Goal: Task Accomplishment & Management: Manage account settings

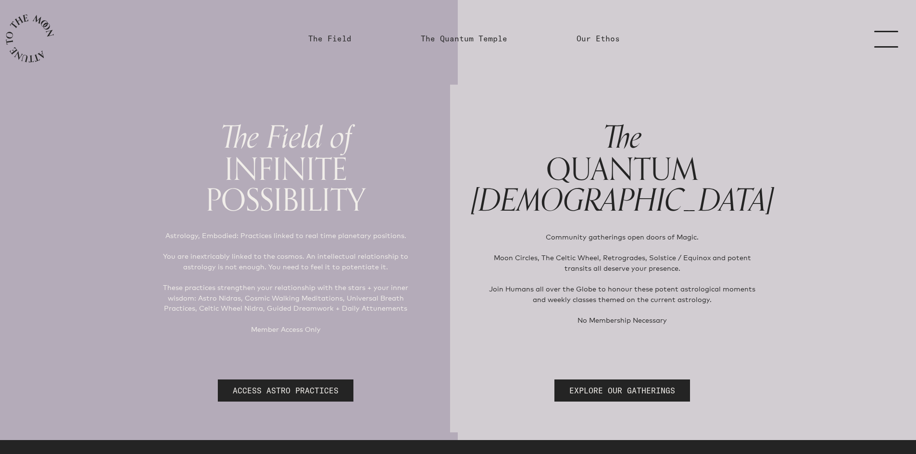
click at [886, 38] on link "menu" at bounding box center [892, 38] width 48 height 77
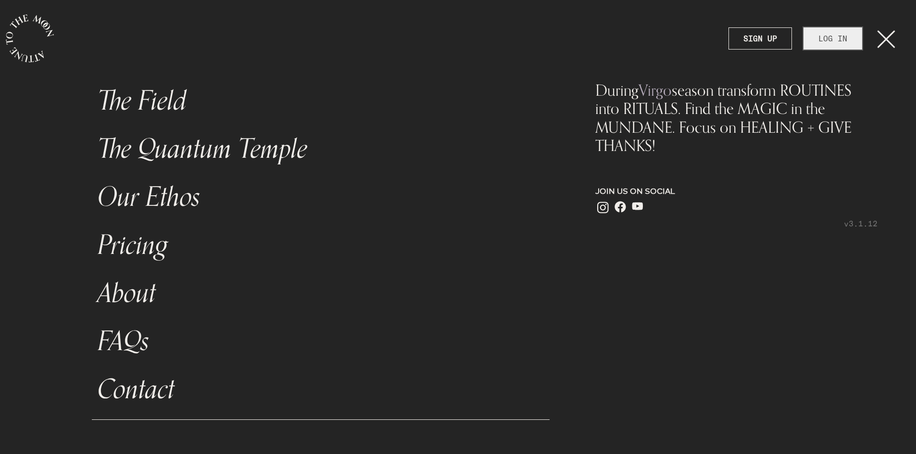
click at [842, 36] on link "LOG IN" at bounding box center [832, 38] width 59 height 22
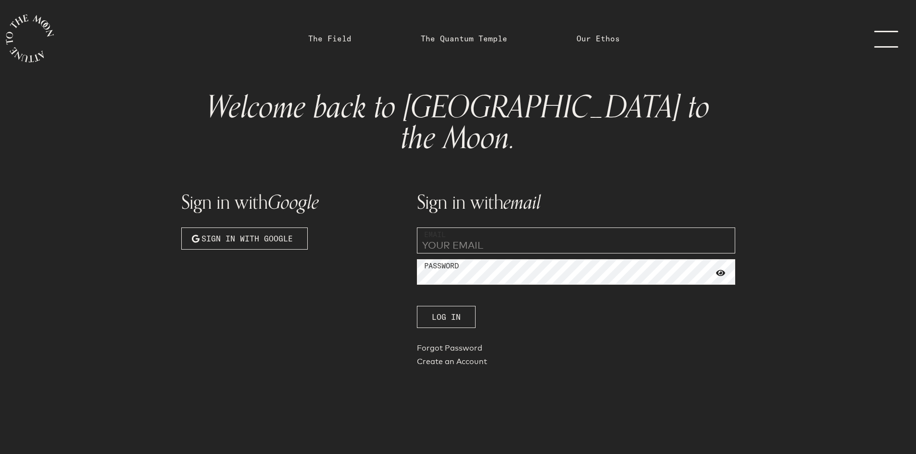
click at [506, 227] on input "email" at bounding box center [576, 240] width 318 height 26
type input "[EMAIL_ADDRESS][DOMAIN_NAME]"
click at [417, 306] on button "Log In" at bounding box center [446, 317] width 59 height 22
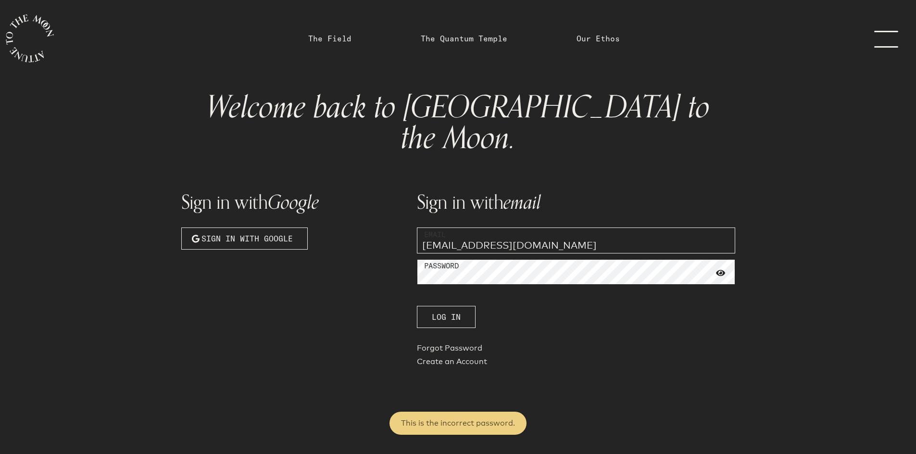
click at [417, 306] on button "Log In" at bounding box center [446, 317] width 59 height 22
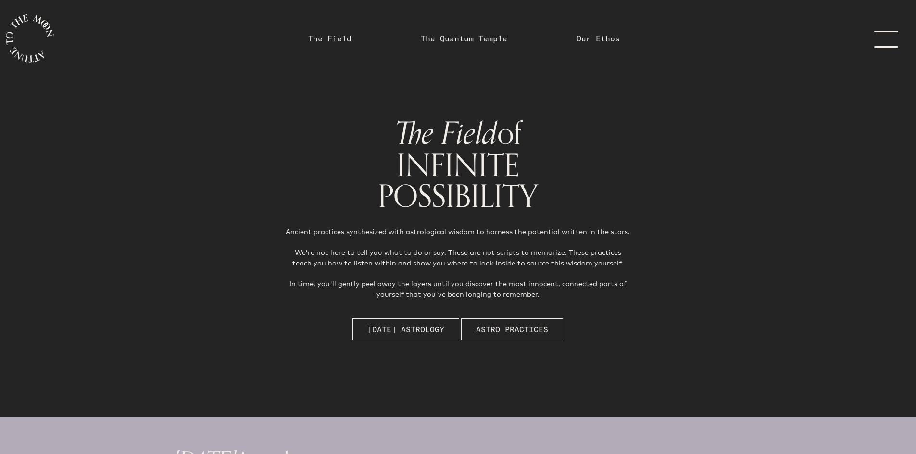
click at [332, 37] on link "The Field" at bounding box center [329, 39] width 43 height 12
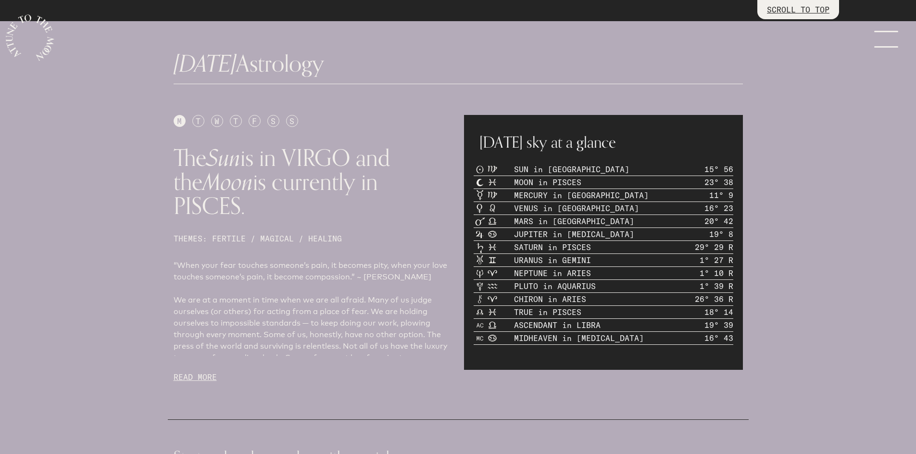
scroll to position [447, 0]
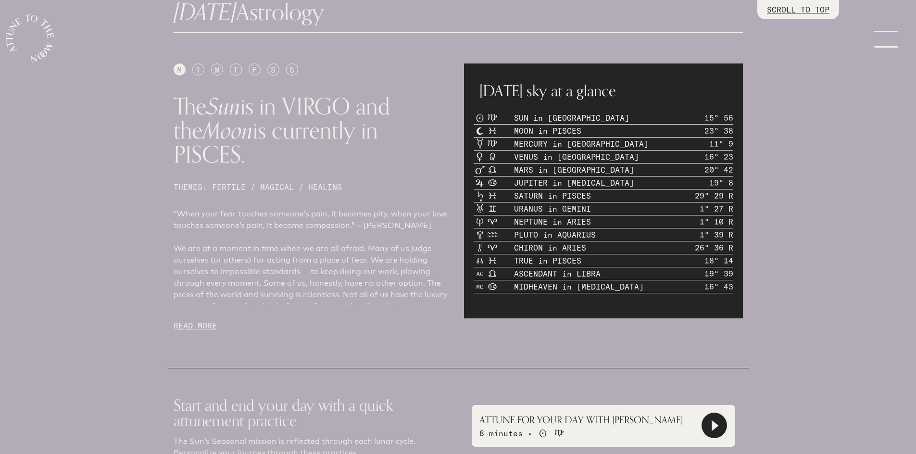
click at [200, 320] on p "READ MORE" at bounding box center [313, 326] width 279 height 12
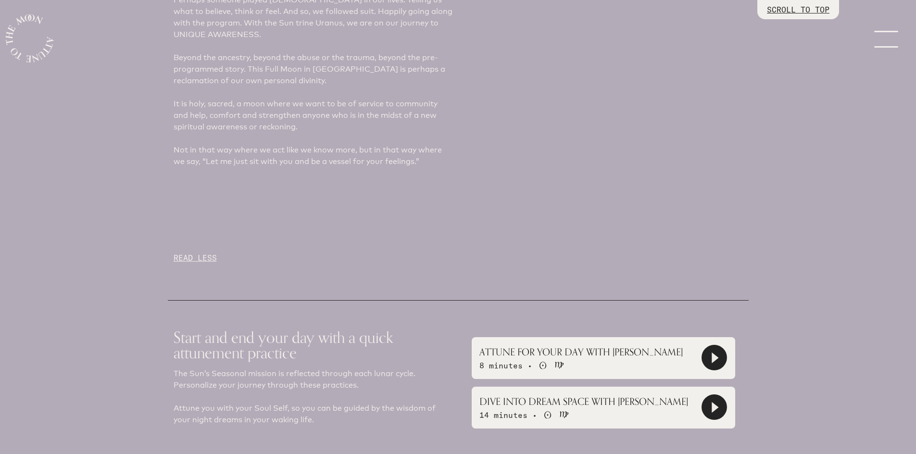
scroll to position [1496, 0]
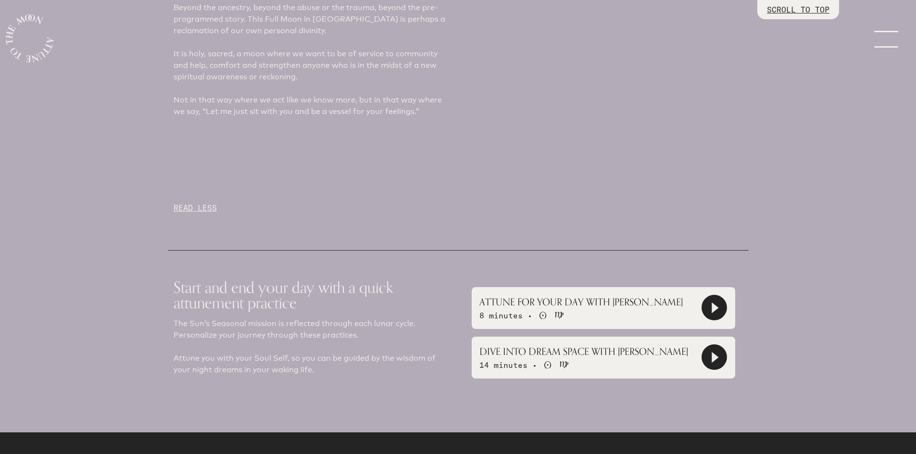
click at [711, 302] on icon at bounding box center [714, 307] width 7 height 11
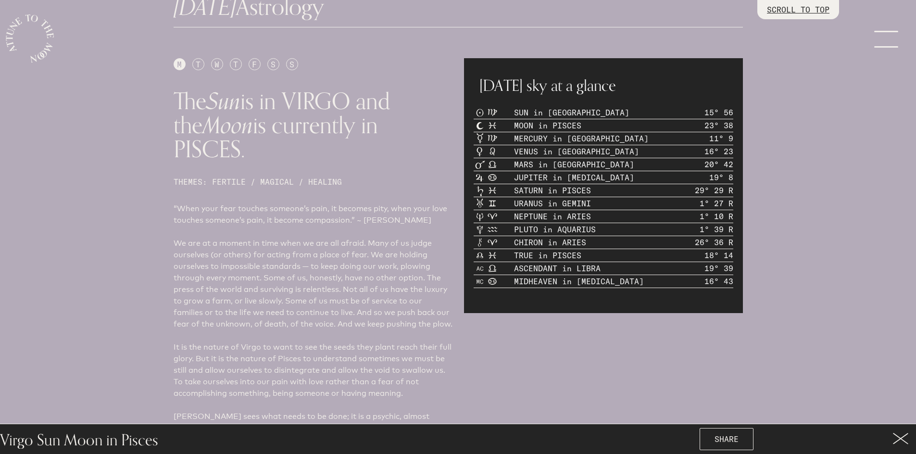
scroll to position [7, 0]
